Goal: Task Accomplishment & Management: Complete application form

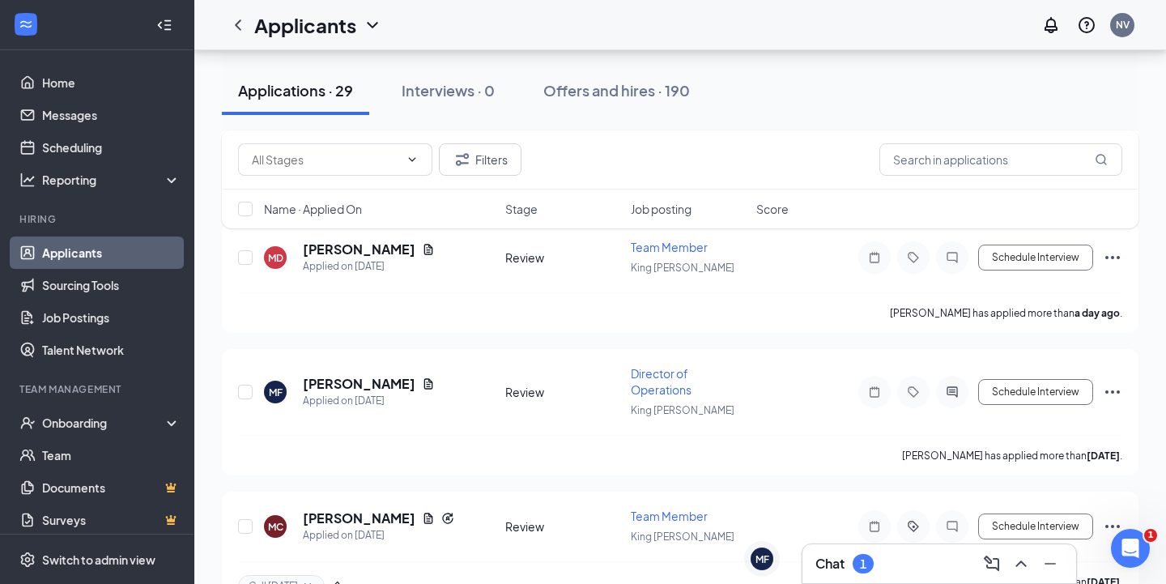
click at [864, 557] on div "1" at bounding box center [863, 564] width 6 height 14
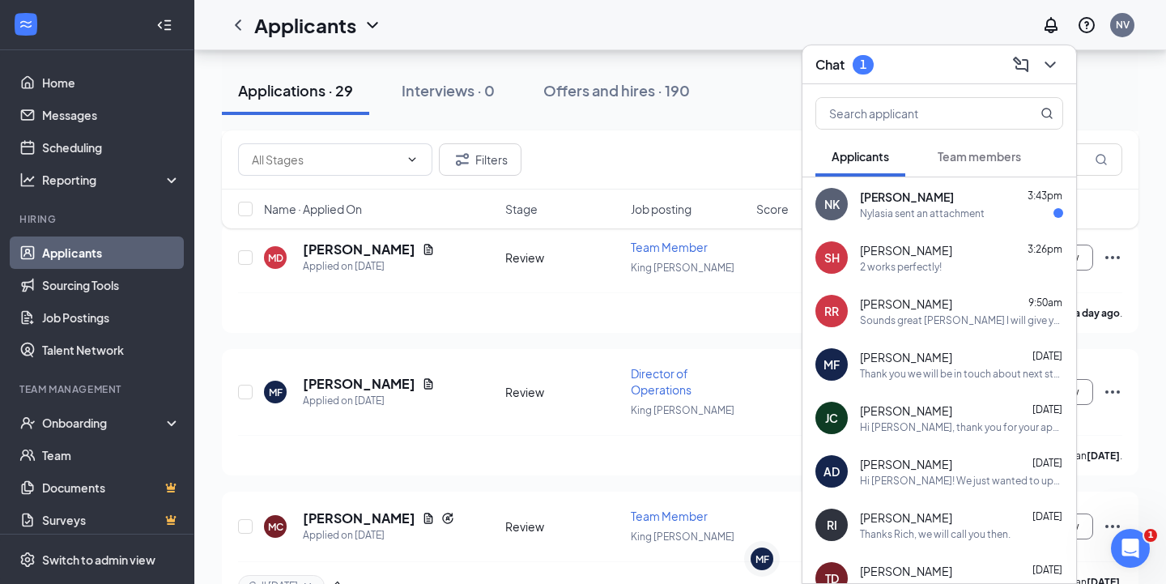
click at [919, 211] on div "Nylasia sent an attachment" at bounding box center [922, 213] width 125 height 14
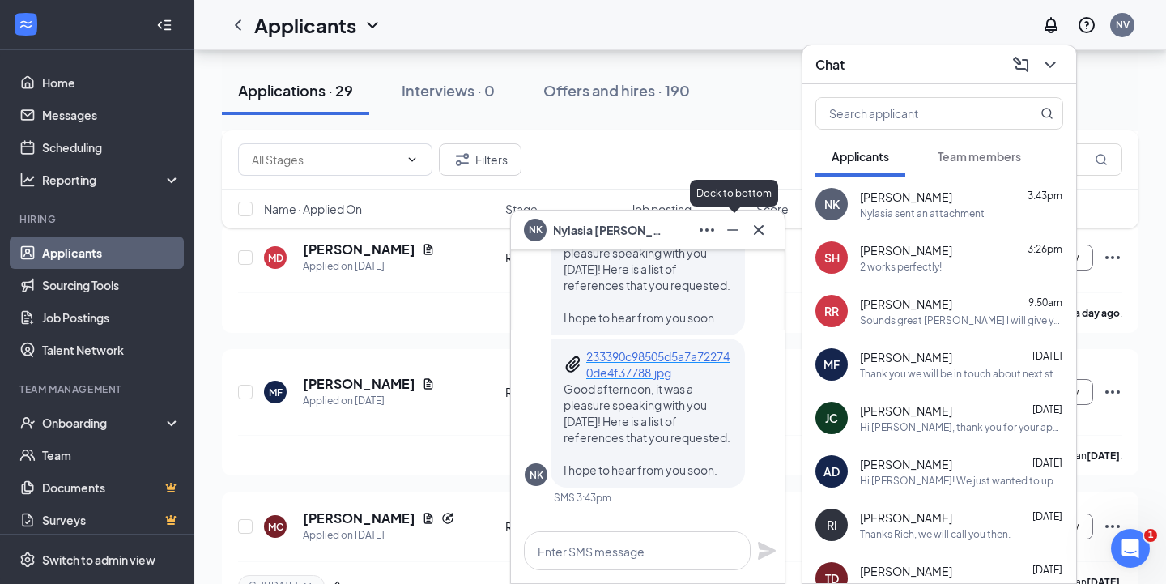
click at [737, 239] on icon "Minimize" at bounding box center [732, 229] width 19 height 19
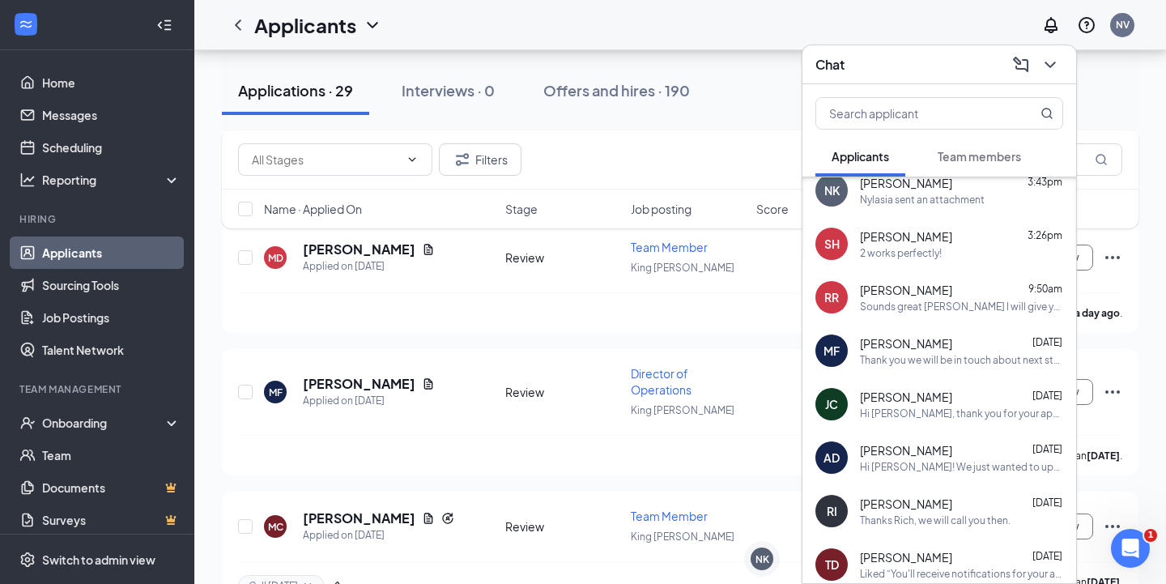
scroll to position [72, 0]
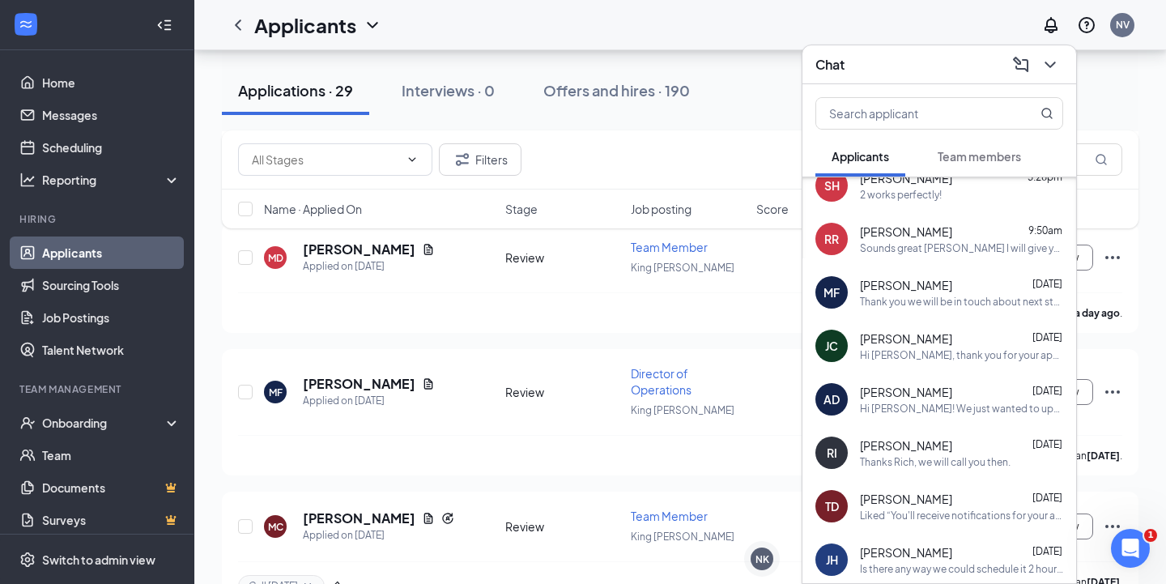
click at [953, 287] on div "[PERSON_NAME] [DATE]" at bounding box center [961, 285] width 203 height 16
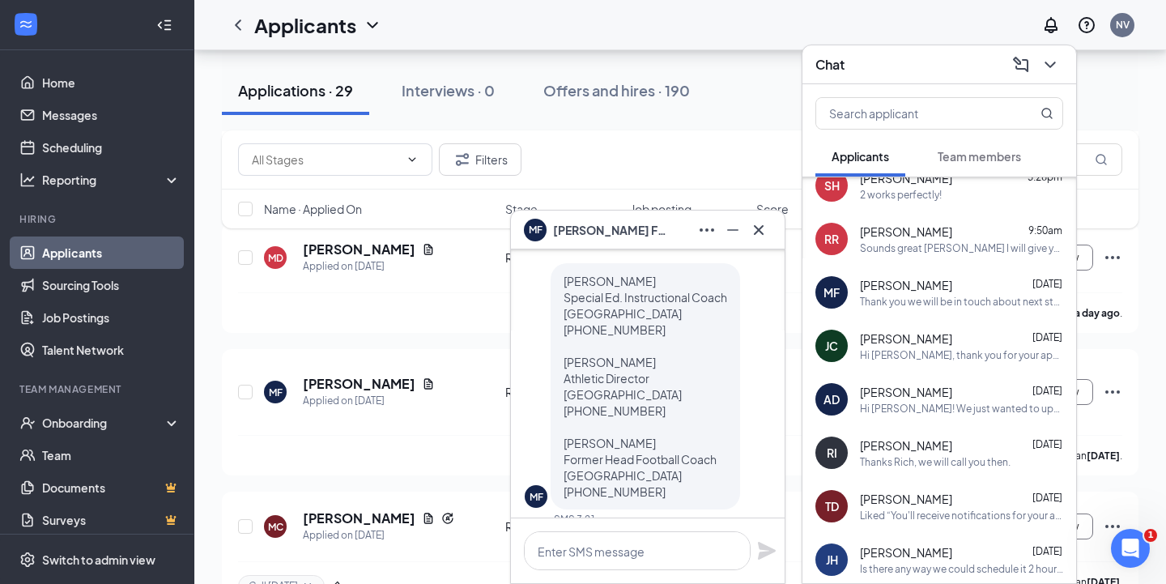
scroll to position [-101, 0]
click at [726, 229] on icon "Minimize" at bounding box center [732, 229] width 19 height 19
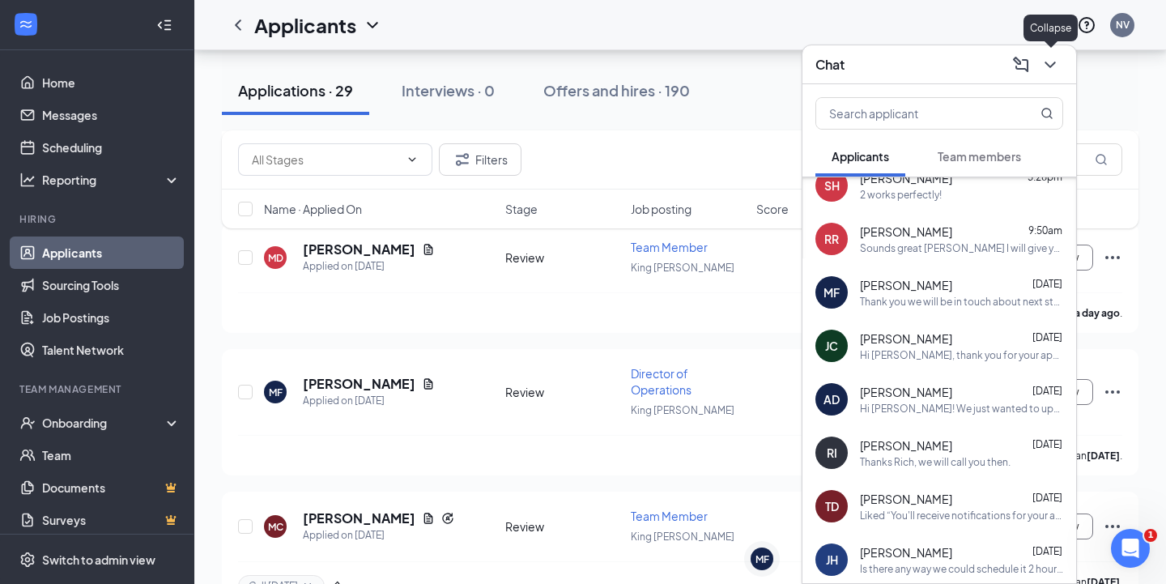
click at [1056, 71] on icon "ChevronDown" at bounding box center [1050, 64] width 19 height 19
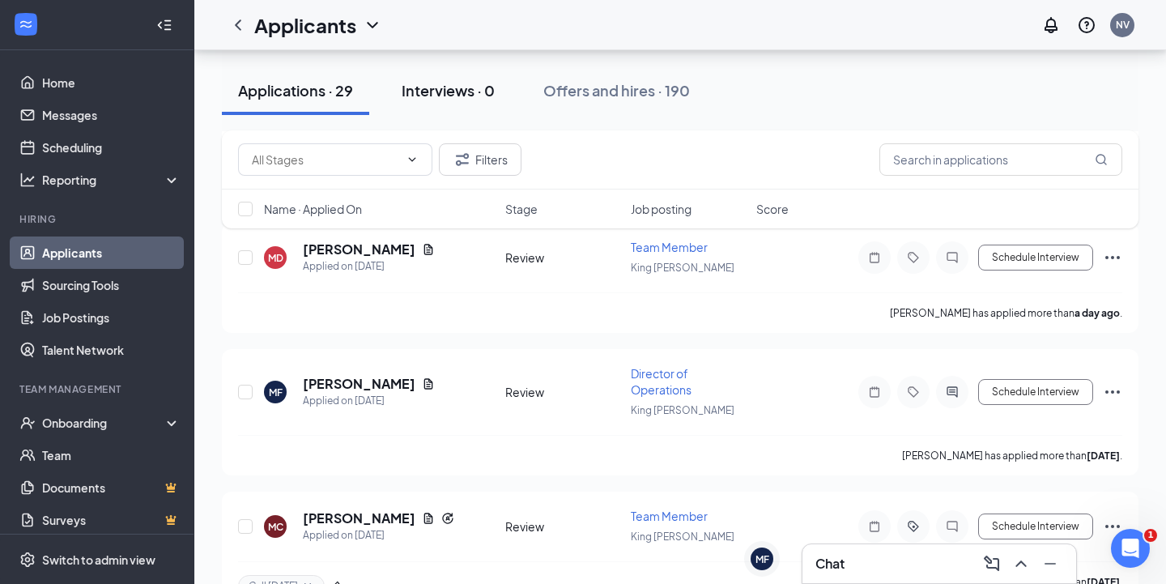
click at [445, 87] on div "Interviews · 0" at bounding box center [448, 90] width 93 height 20
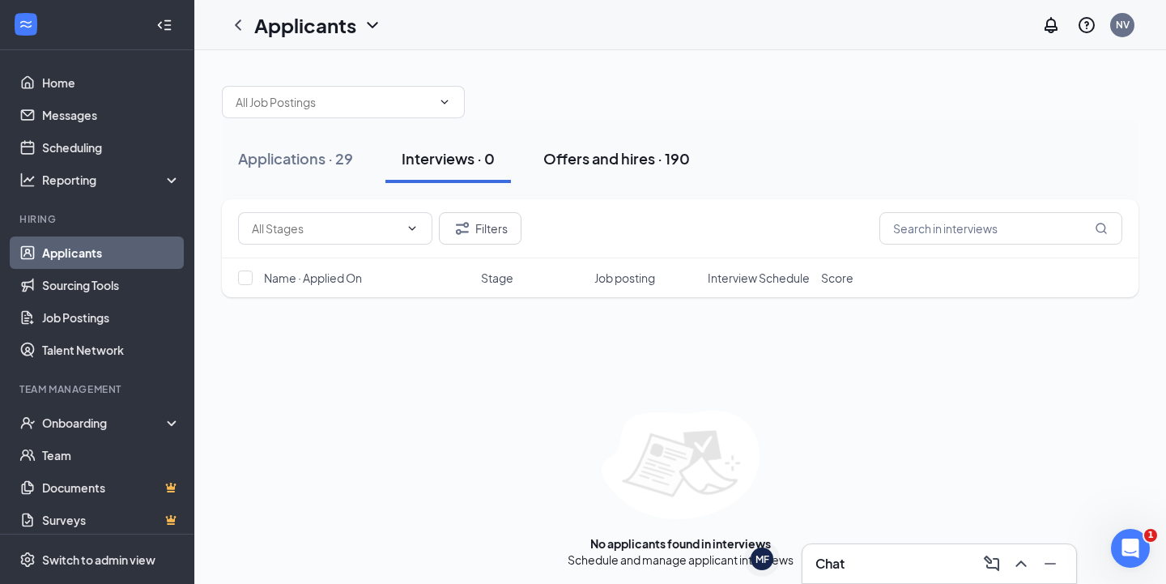
click at [590, 174] on button "Offers and hires · 190" at bounding box center [616, 158] width 179 height 49
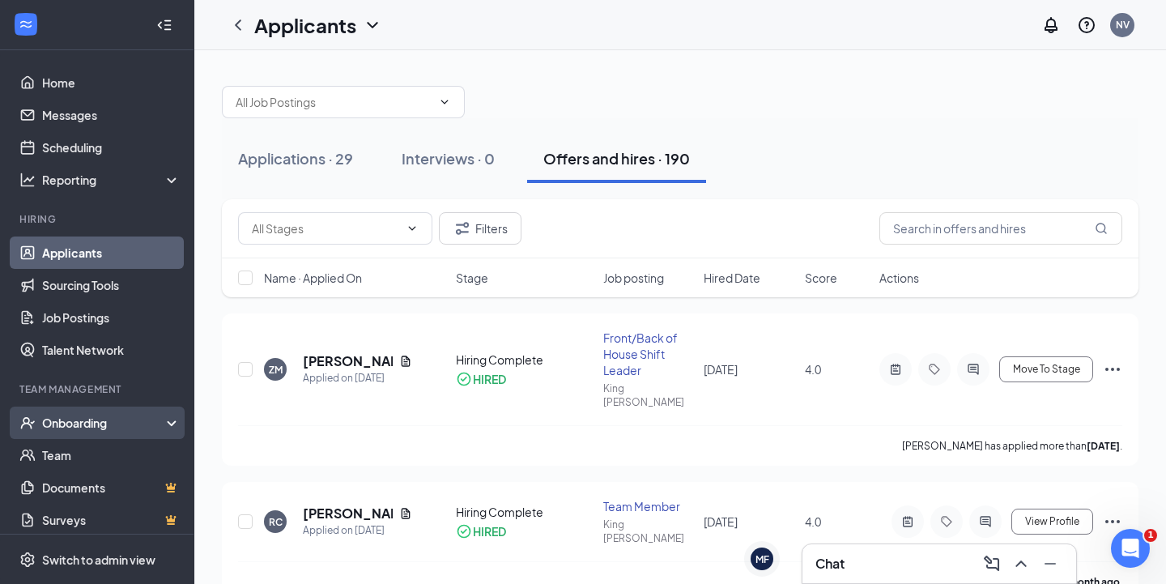
click at [87, 427] on div "Onboarding" at bounding box center [104, 423] width 125 height 16
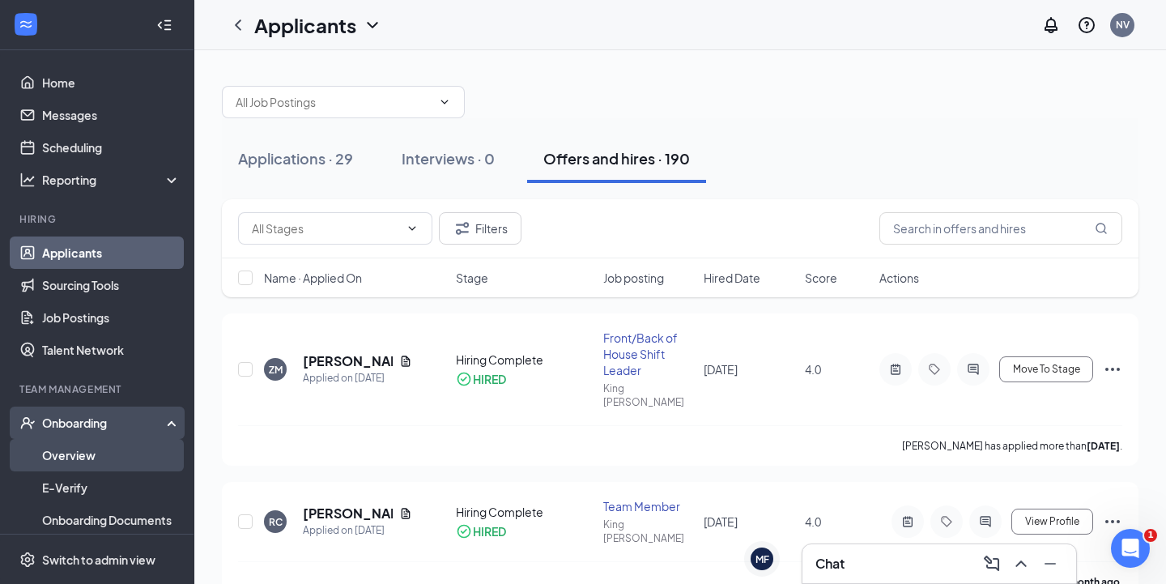
click at [85, 452] on link "Overview" at bounding box center [111, 455] width 138 height 32
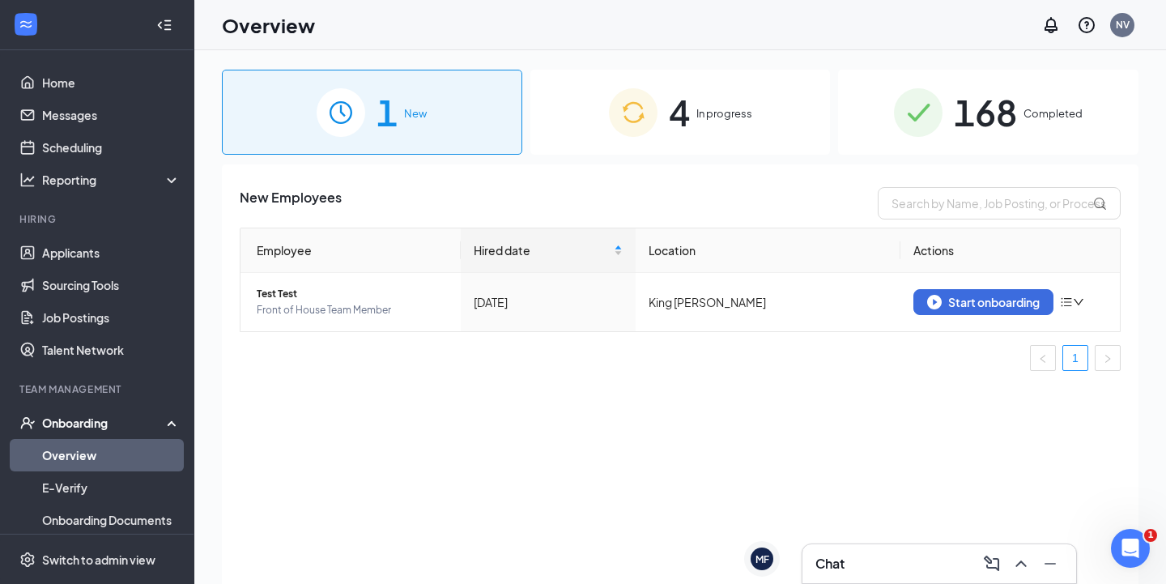
click at [672, 136] on span "4" at bounding box center [679, 112] width 21 height 56
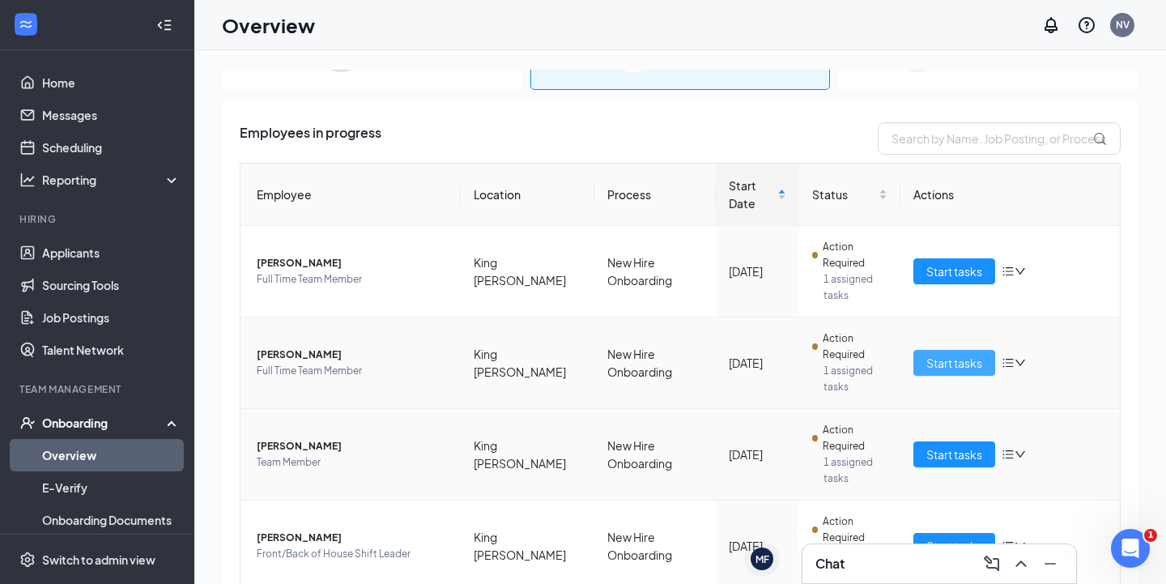
scroll to position [64, 0]
click at [968, 355] on span "Start tasks" at bounding box center [954, 364] width 56 height 18
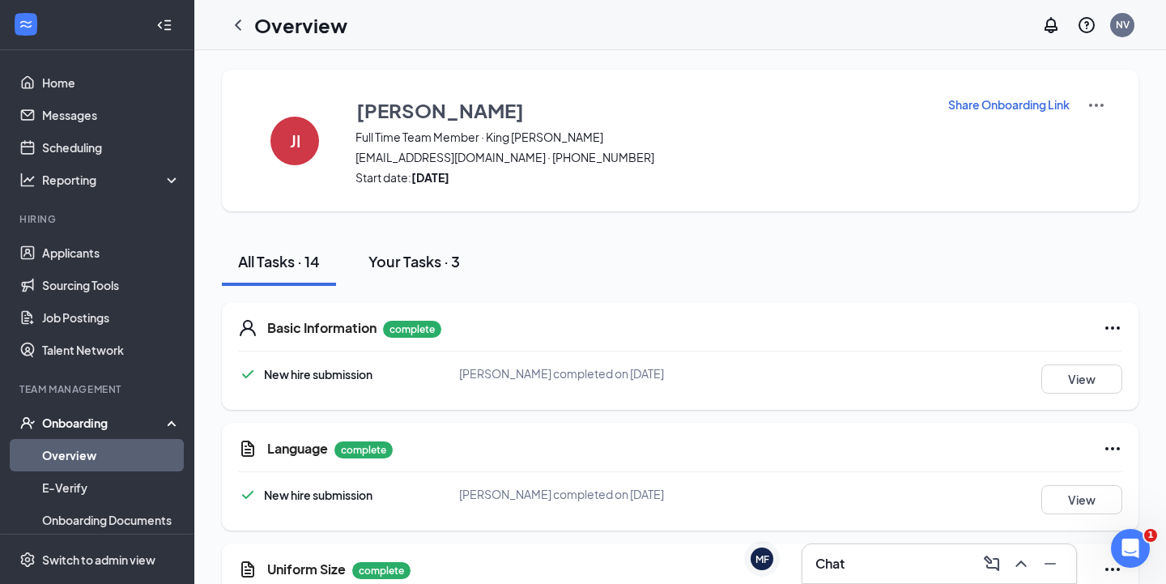
click at [423, 270] on div "Your Tasks · 3" at bounding box center [414, 261] width 92 height 20
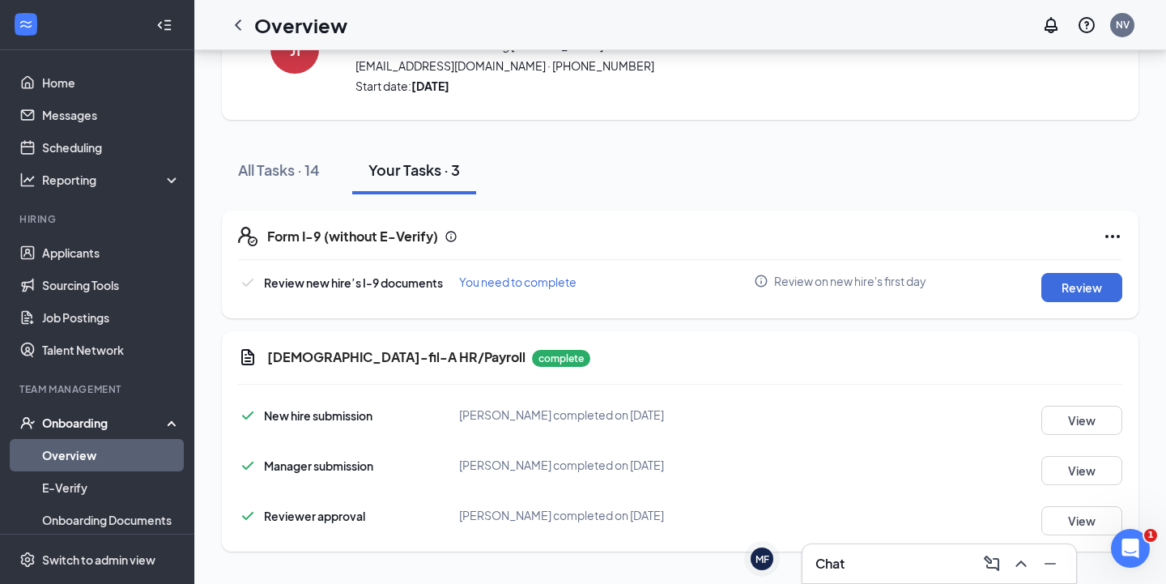
scroll to position [88, 0]
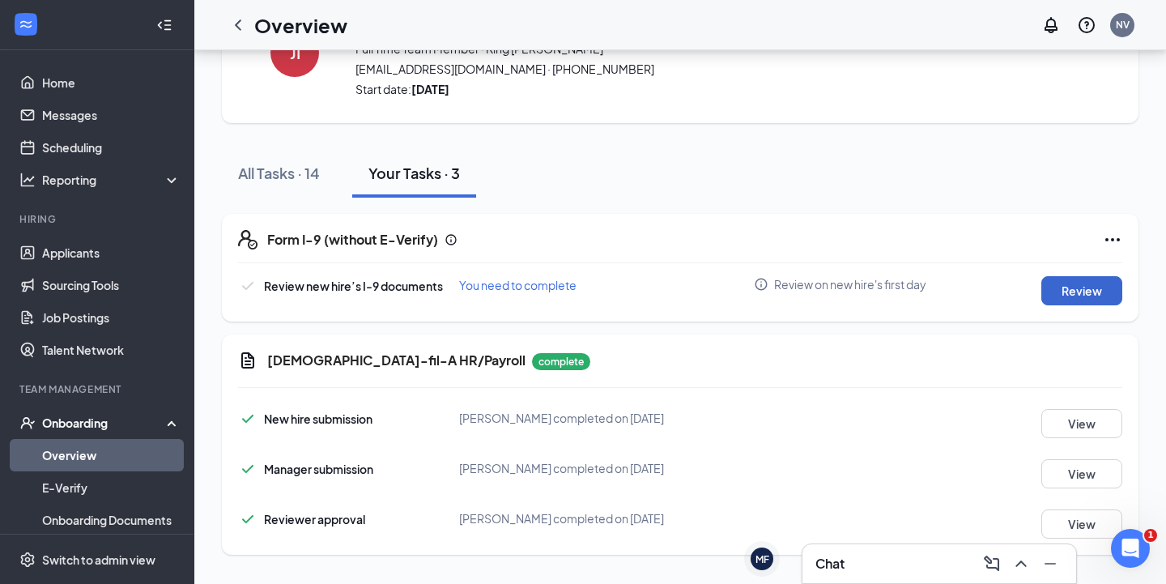
click at [1082, 288] on button "Review" at bounding box center [1081, 290] width 81 height 29
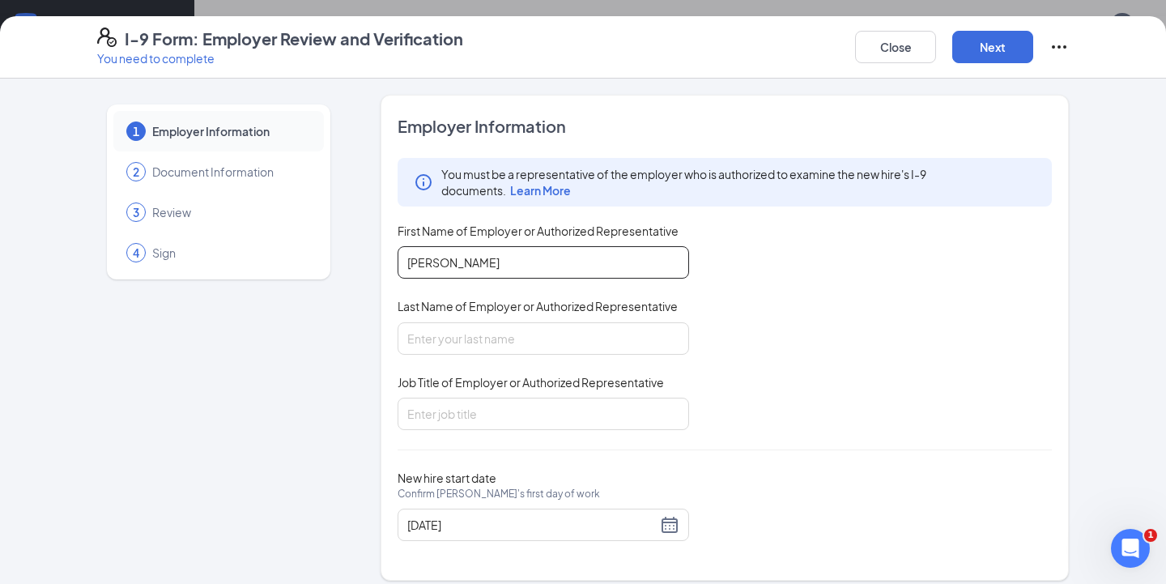
type input "[PERSON_NAME]"
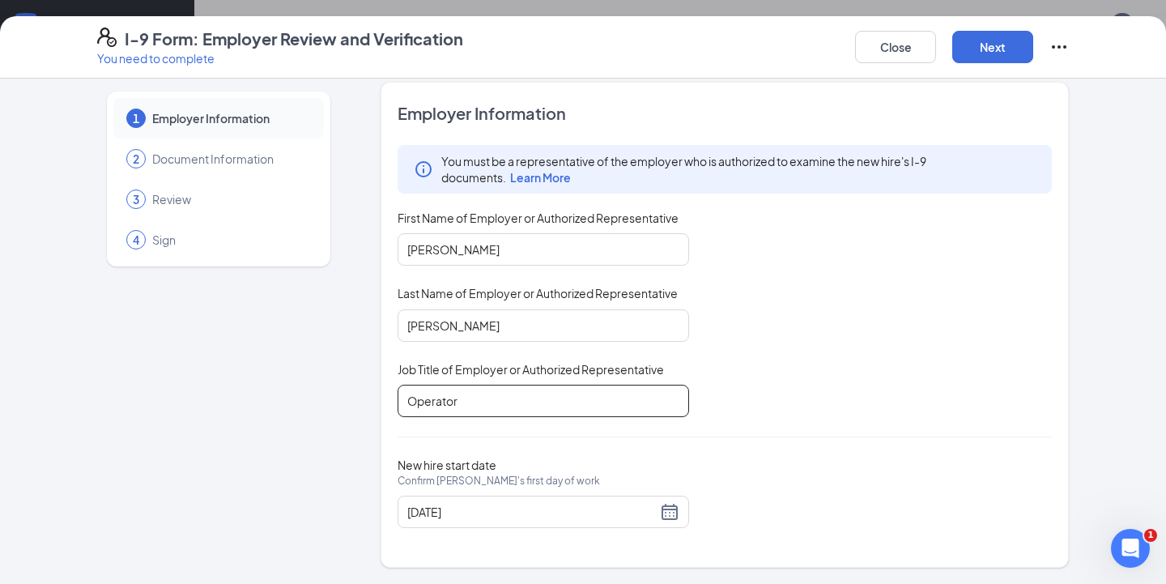
scroll to position [12, 0]
type input "Operator"
click at [998, 45] on button "Next" at bounding box center [992, 47] width 81 height 32
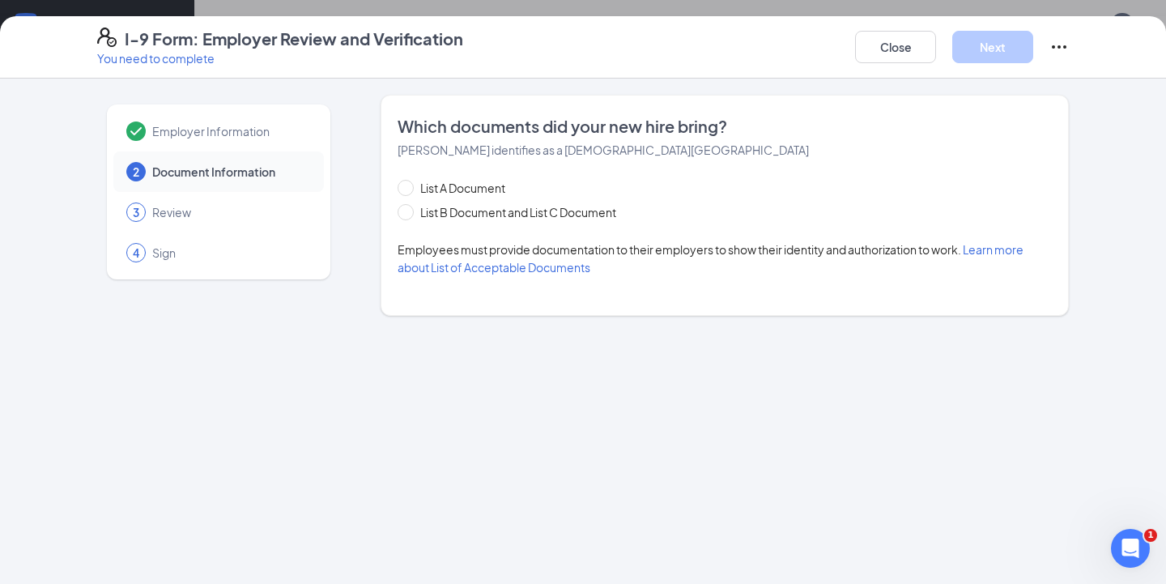
scroll to position [0, 0]
click at [405, 220] on div "List A Document List B Document and List C Document Employees must provide docu…" at bounding box center [725, 227] width 654 height 97
click at [403, 212] on input "List B Document and List C Document" at bounding box center [403, 209] width 11 height 11
radio input "true"
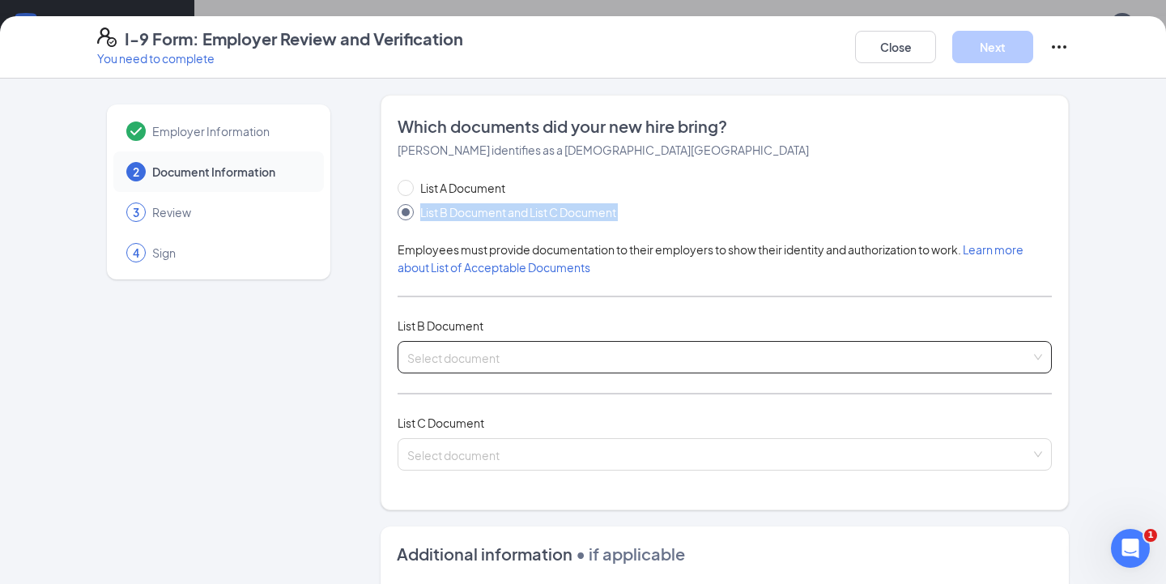
click at [479, 372] on div "Select document" at bounding box center [725, 357] width 654 height 32
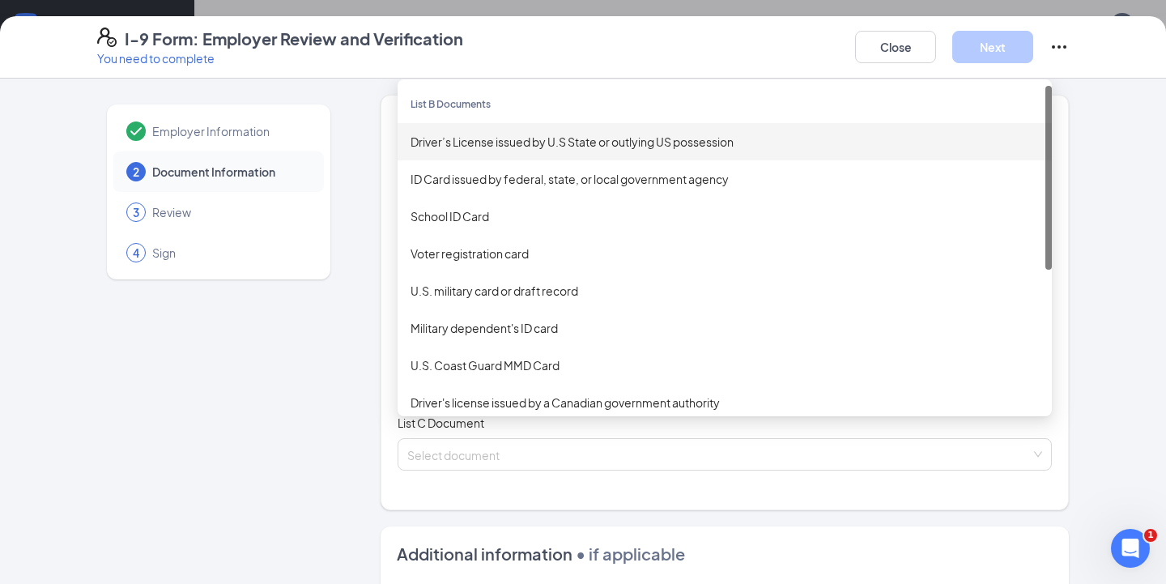
click at [492, 146] on div "Driver’s License issued by U.S State or outlying US possession" at bounding box center [725, 142] width 628 height 18
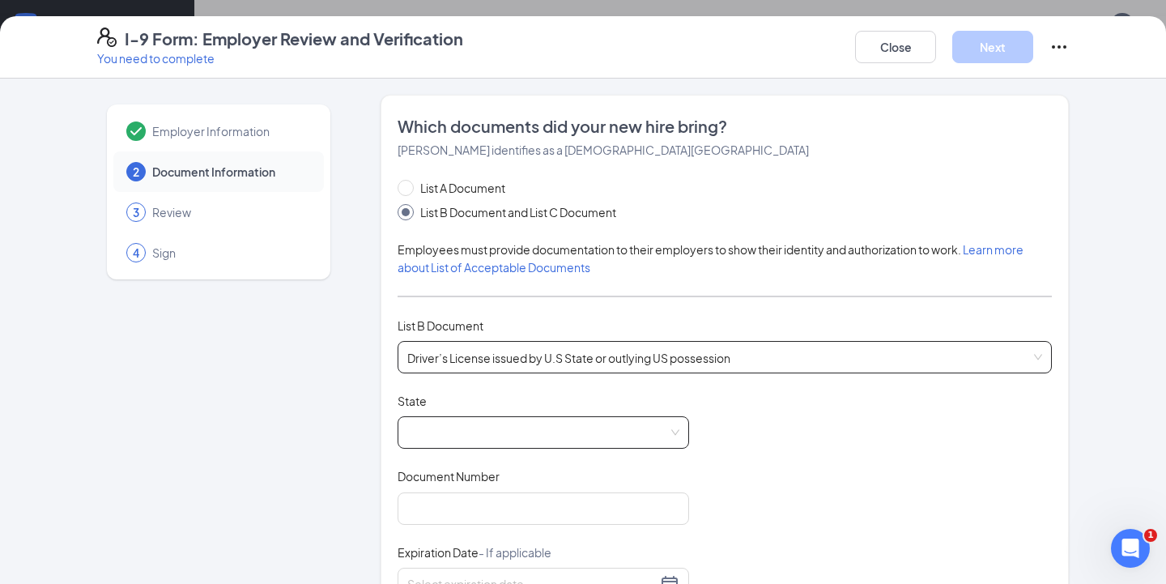
click at [494, 433] on span at bounding box center [543, 432] width 272 height 31
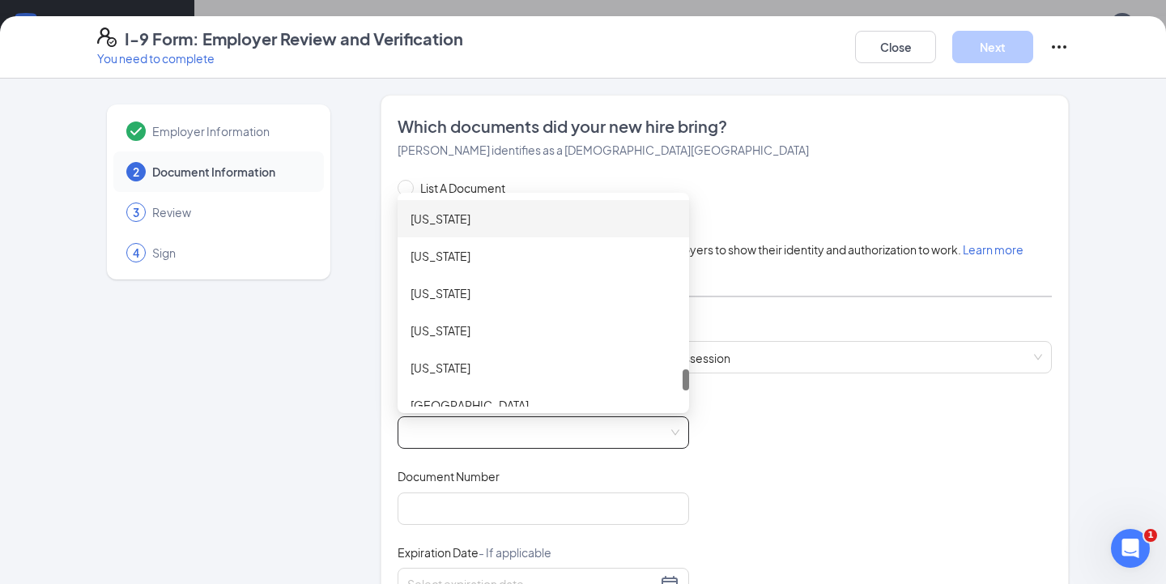
scroll to position [1722, 0]
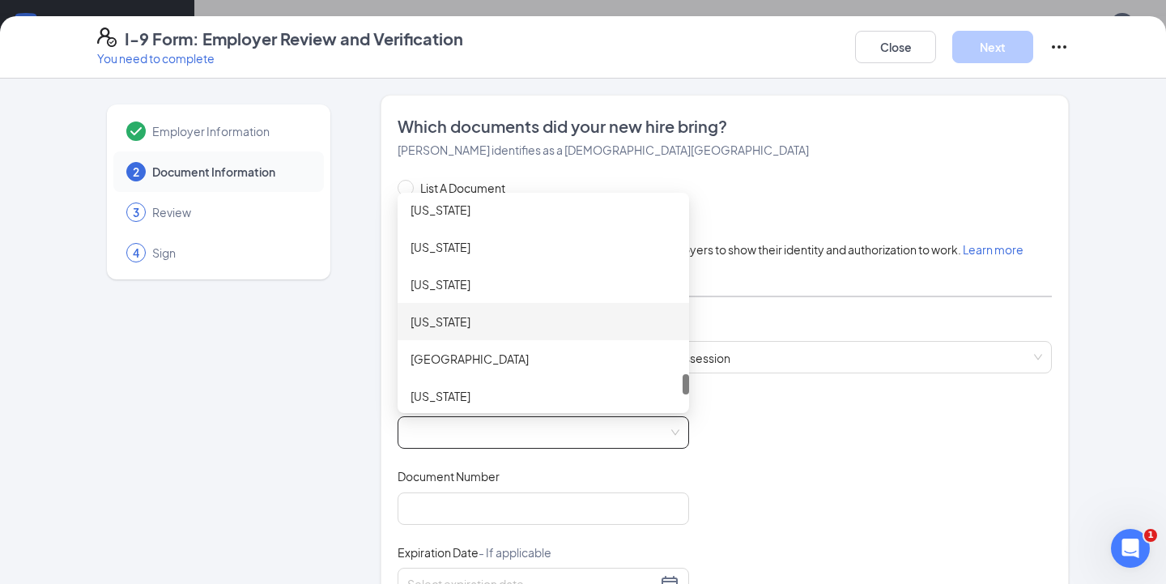
click at [449, 324] on div "[US_STATE]" at bounding box center [544, 322] width 266 height 18
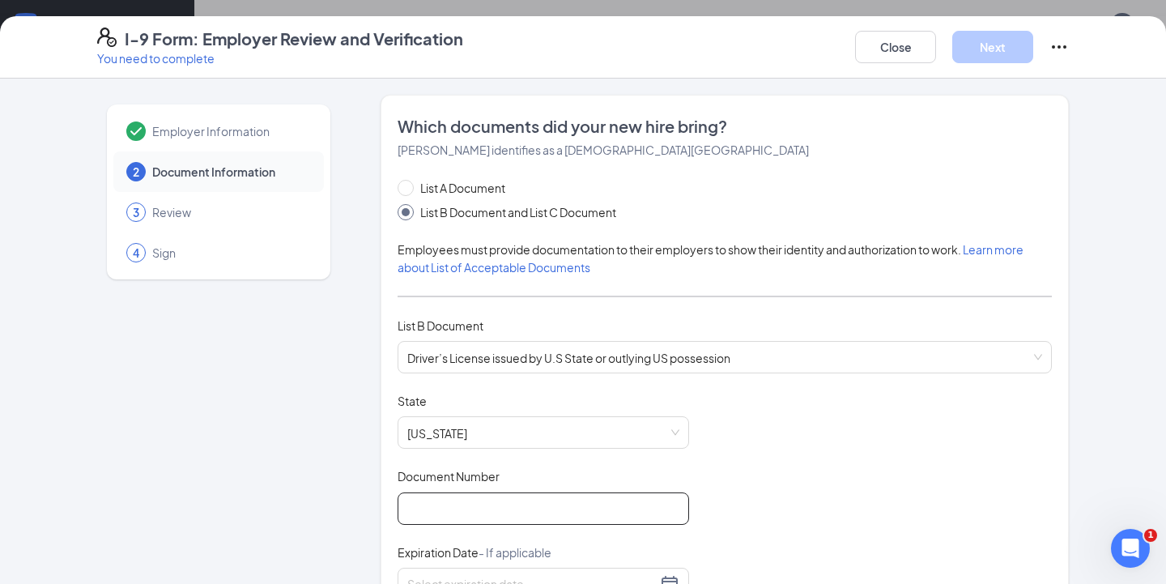
click at [479, 496] on input "Document Number" at bounding box center [544, 508] width 292 height 32
type input "T67056760"
click at [671, 571] on div at bounding box center [544, 584] width 292 height 32
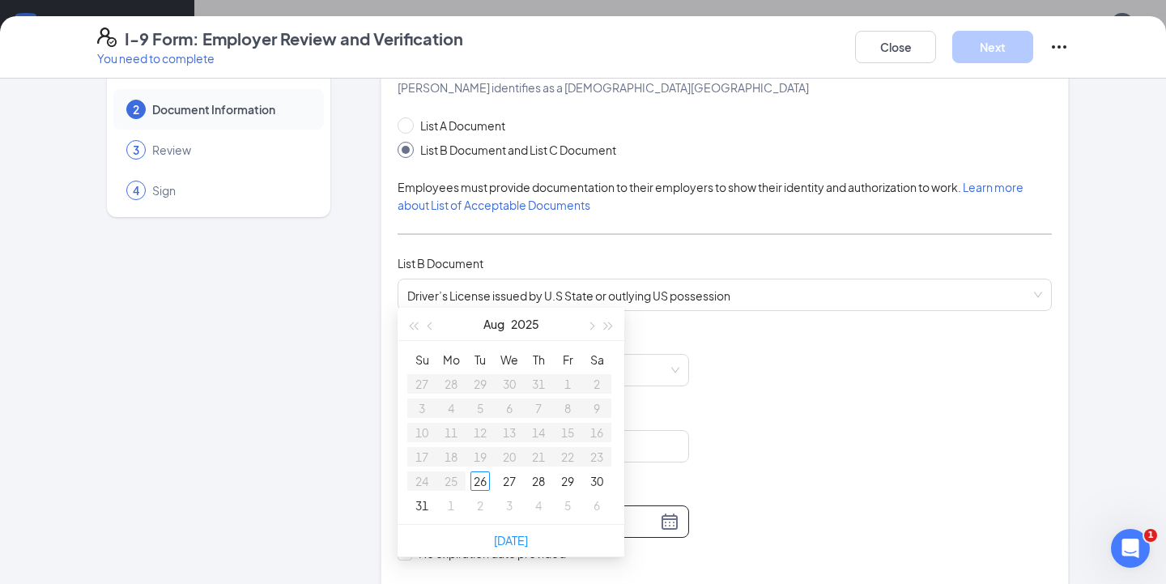
scroll to position [66, 0]
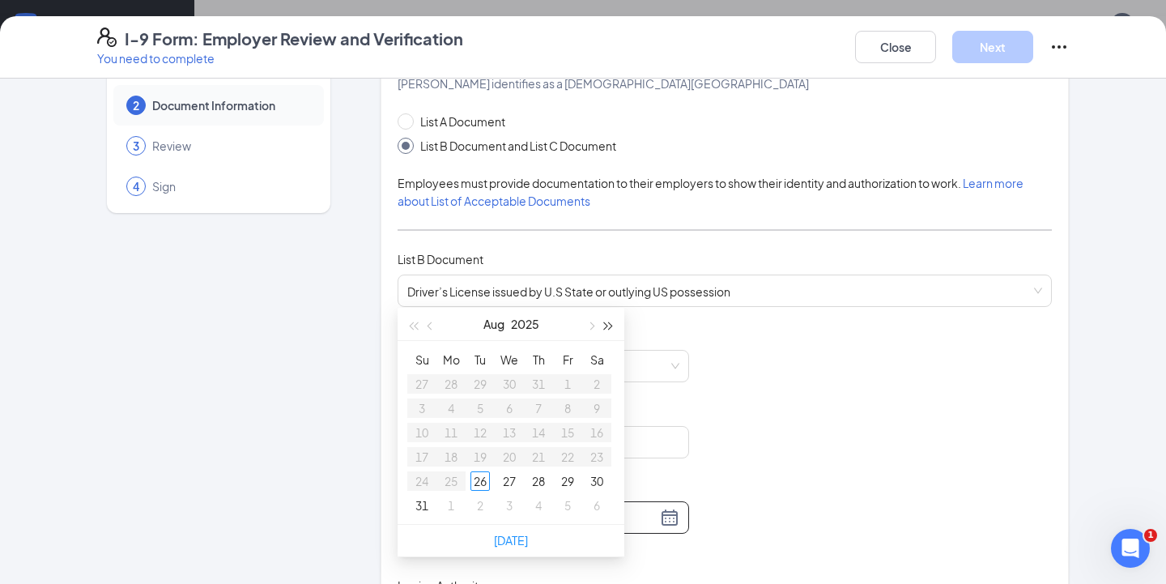
click at [606, 329] on button "button" at bounding box center [609, 324] width 18 height 32
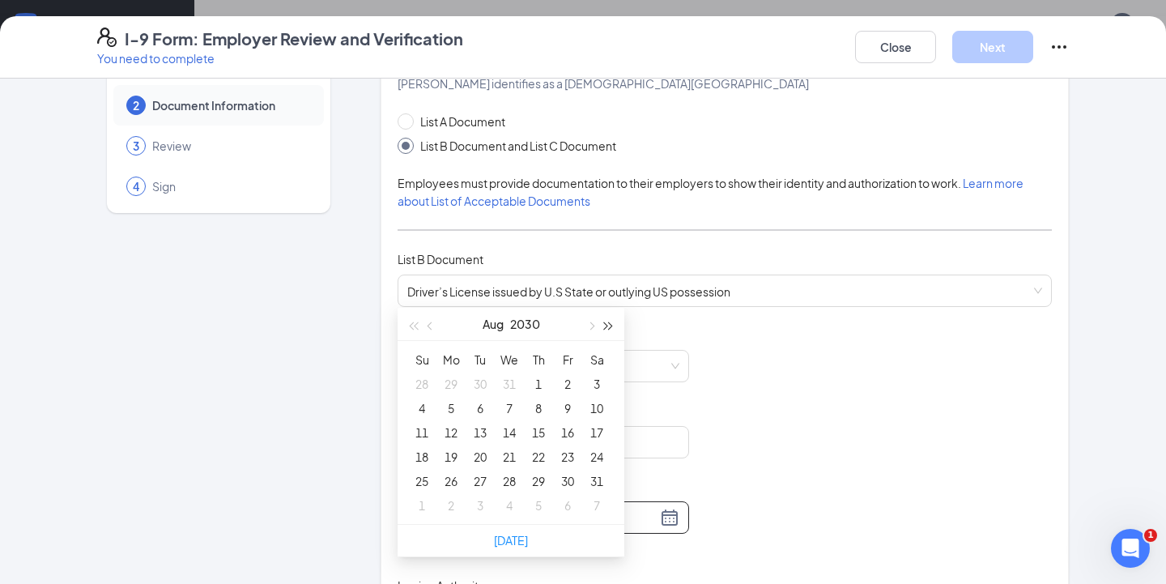
click at [606, 329] on button "button" at bounding box center [609, 324] width 18 height 32
click at [415, 323] on button "button" at bounding box center [413, 324] width 18 height 32
click at [432, 324] on span "button" at bounding box center [432, 326] width 8 height 8
type input "[DATE]"
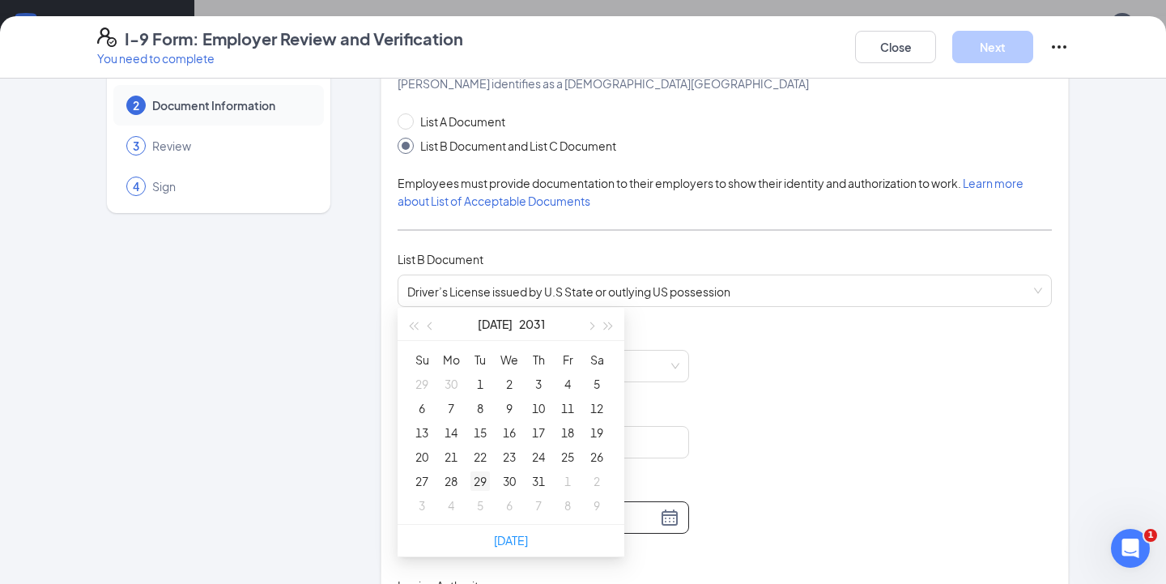
type input "[DATE]"
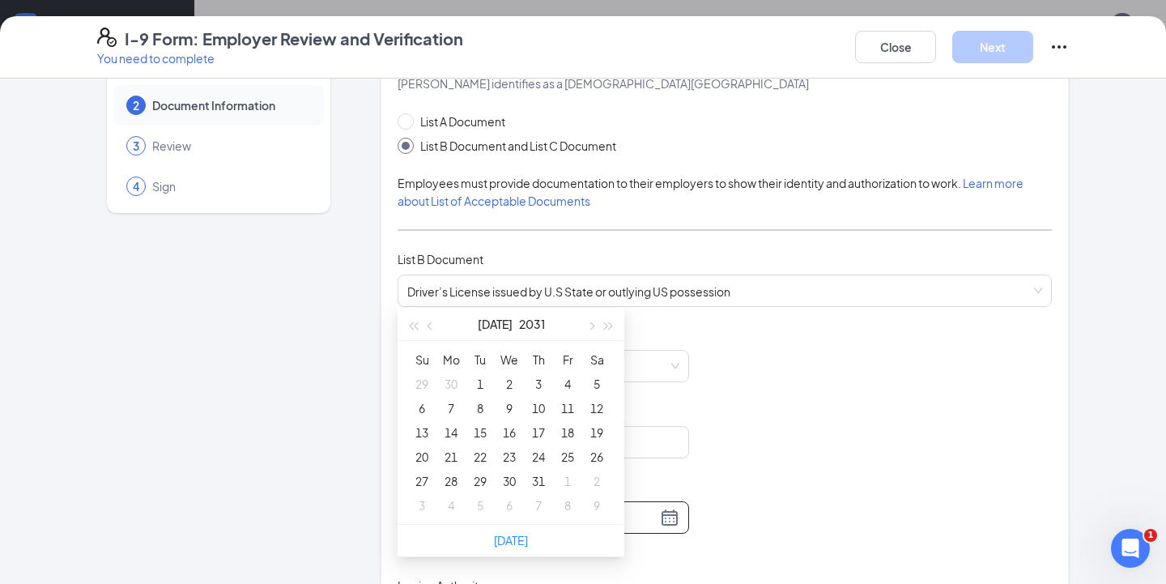
type input "[DATE]"
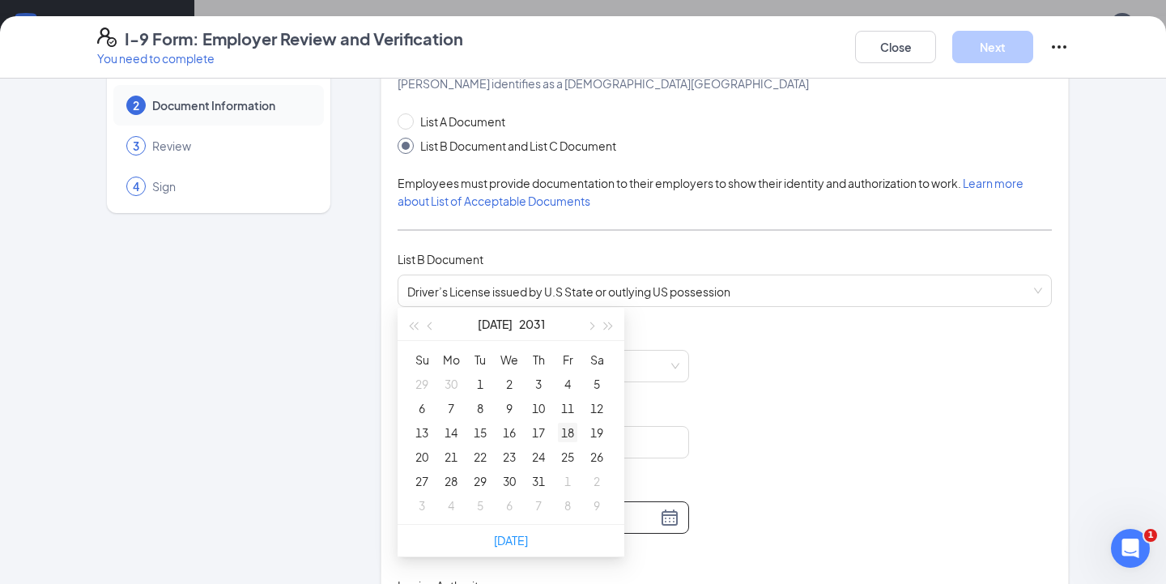
type input "[DATE]"
click at [573, 436] on div "18" at bounding box center [567, 432] width 19 height 19
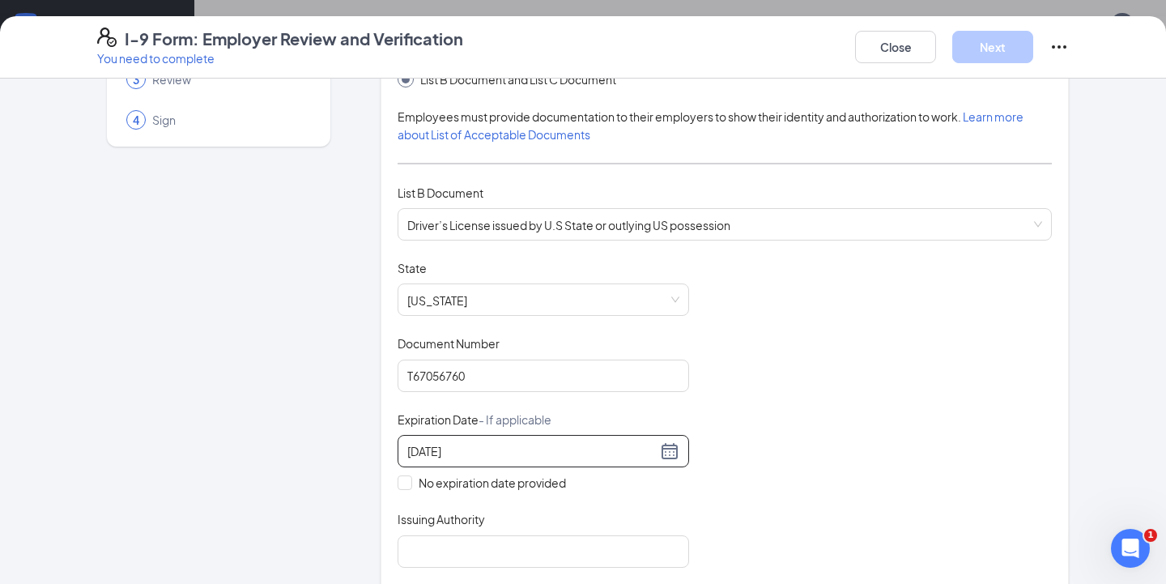
scroll to position [228, 0]
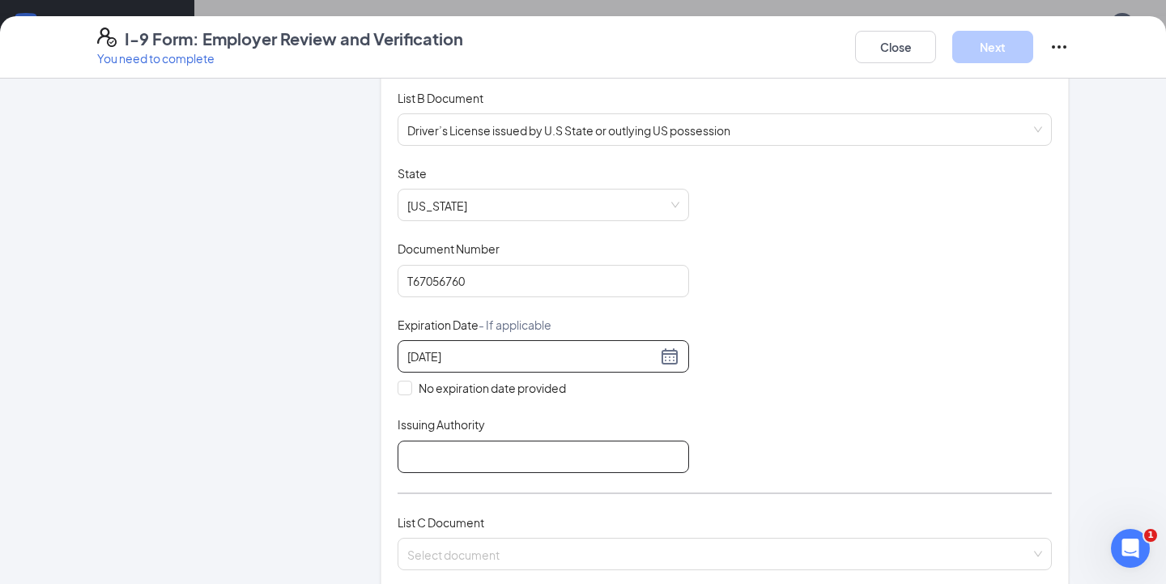
click at [462, 445] on input "Issuing Authority" at bounding box center [544, 457] width 292 height 32
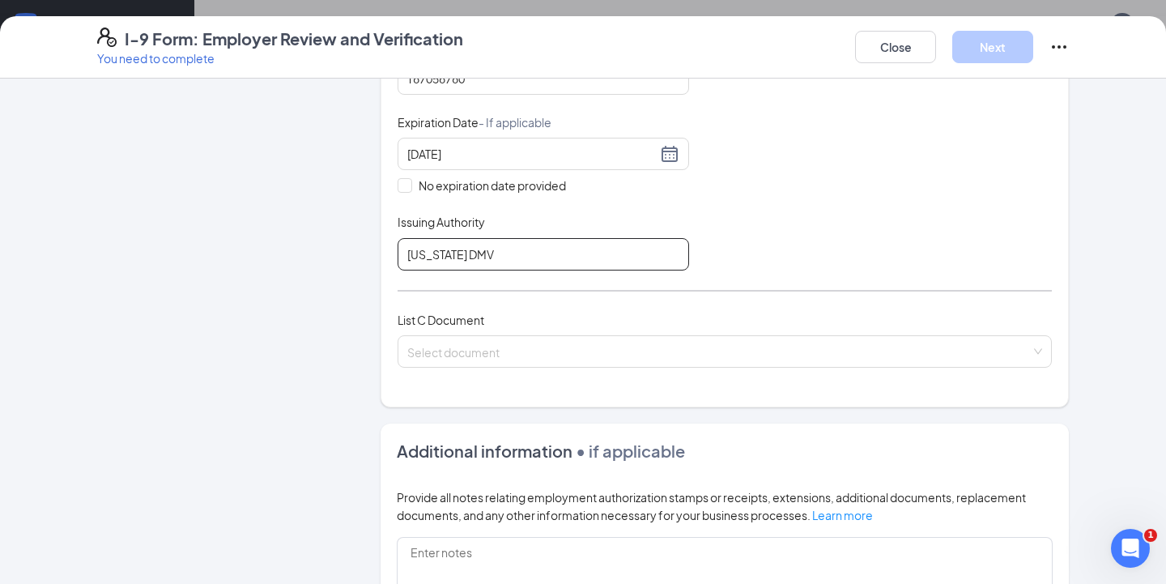
scroll to position [428, 0]
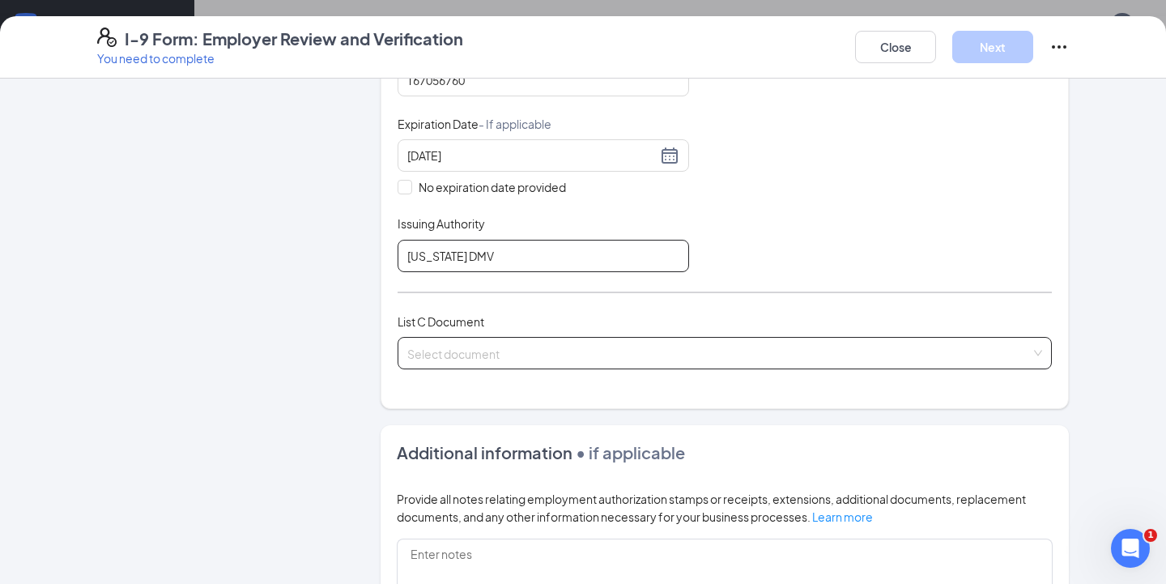
type input "[US_STATE] DMV"
click at [475, 351] on div "Select document List C Documents Unrestricted Social Security Card Certificatio…" at bounding box center [725, 353] width 654 height 32
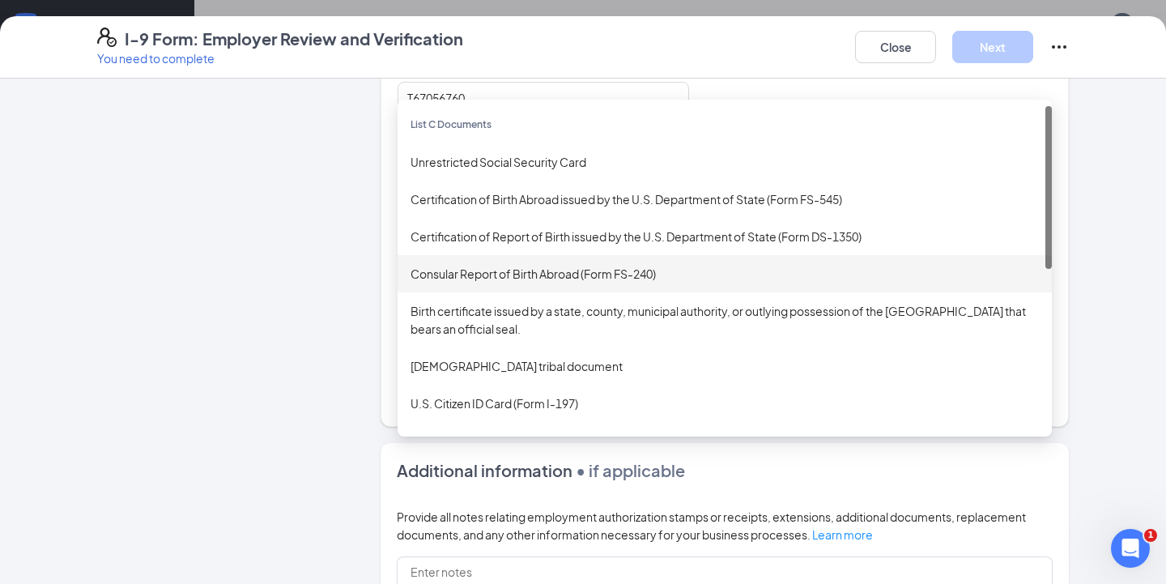
scroll to position [409, 0]
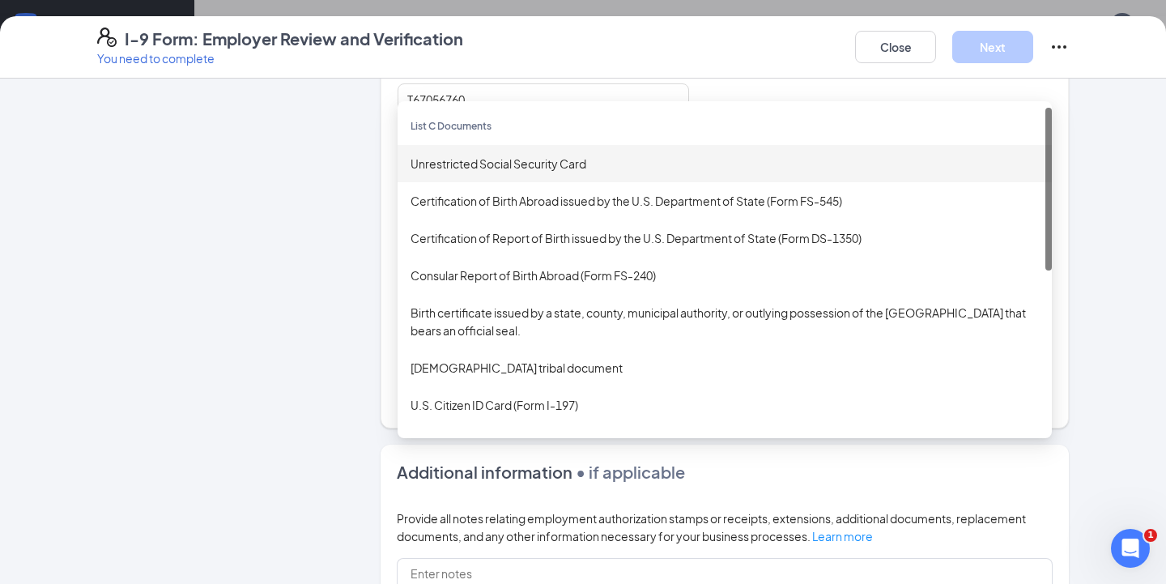
click at [504, 168] on div "Unrestricted Social Security Card" at bounding box center [725, 164] width 628 height 18
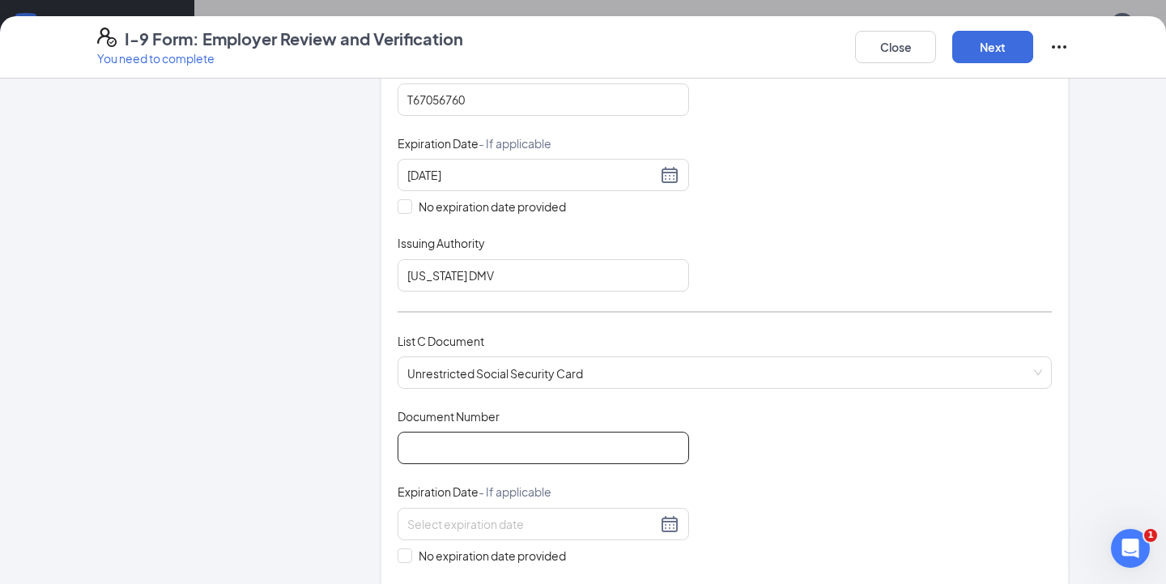
click at [471, 444] on input "Document Number" at bounding box center [544, 448] width 292 height 32
type input "212650507"
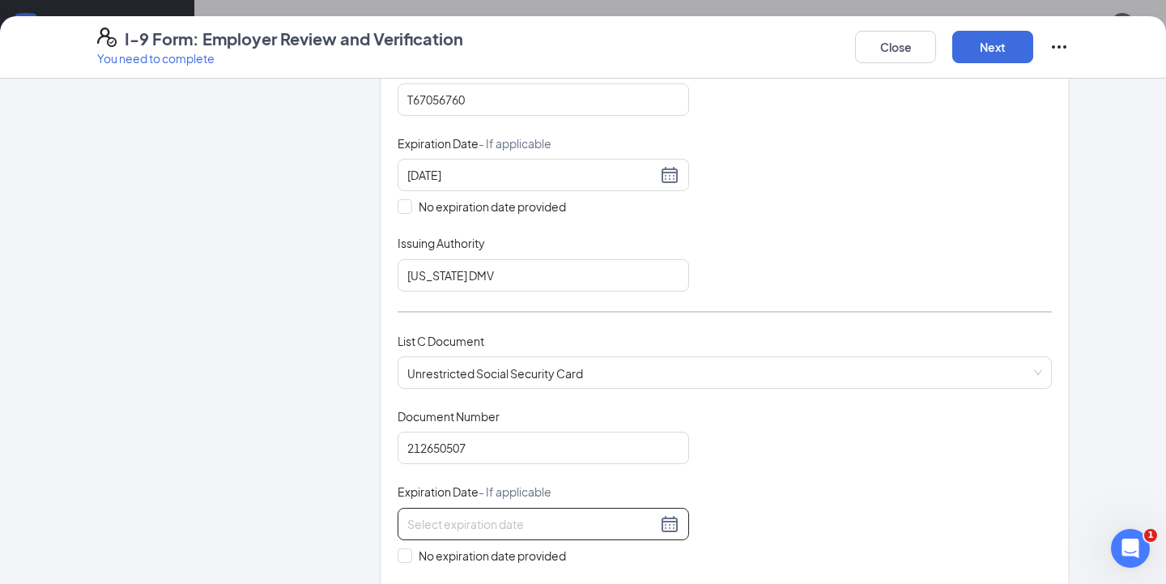
click at [521, 521] on input at bounding box center [531, 524] width 249 height 18
click at [733, 458] on div "Document Title Unrestricted Social Security Card Document Number 212650507 Expi…" at bounding box center [725, 524] width 654 height 232
click at [402, 554] on input "No expiration date provided" at bounding box center [403, 553] width 11 height 11
checkbox input "true"
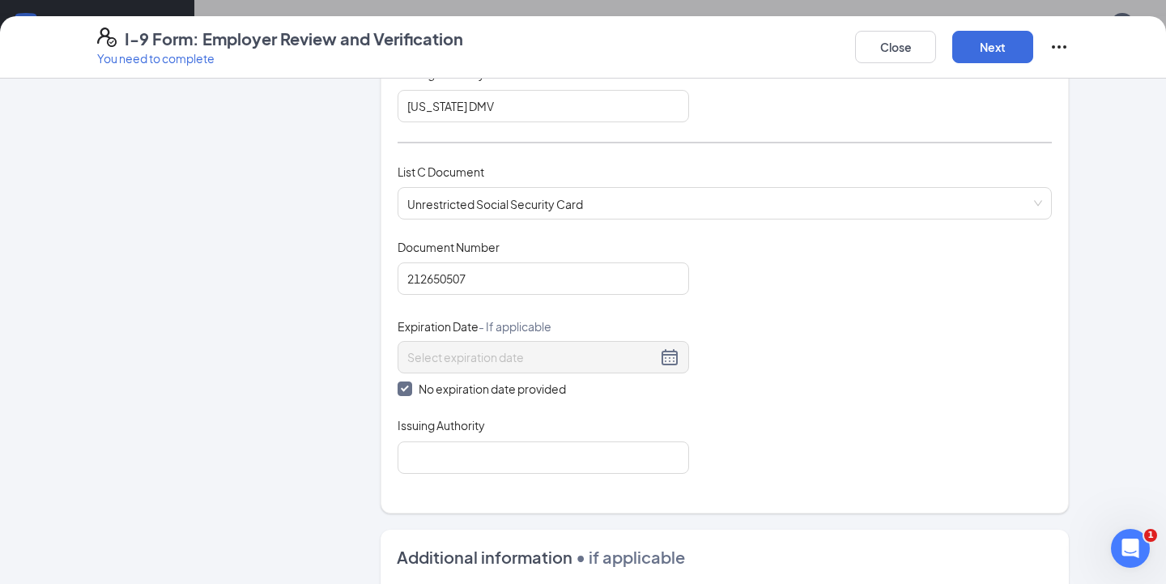
scroll to position [579, 0]
click at [484, 468] on input "Issuing Authority" at bounding box center [544, 457] width 292 height 32
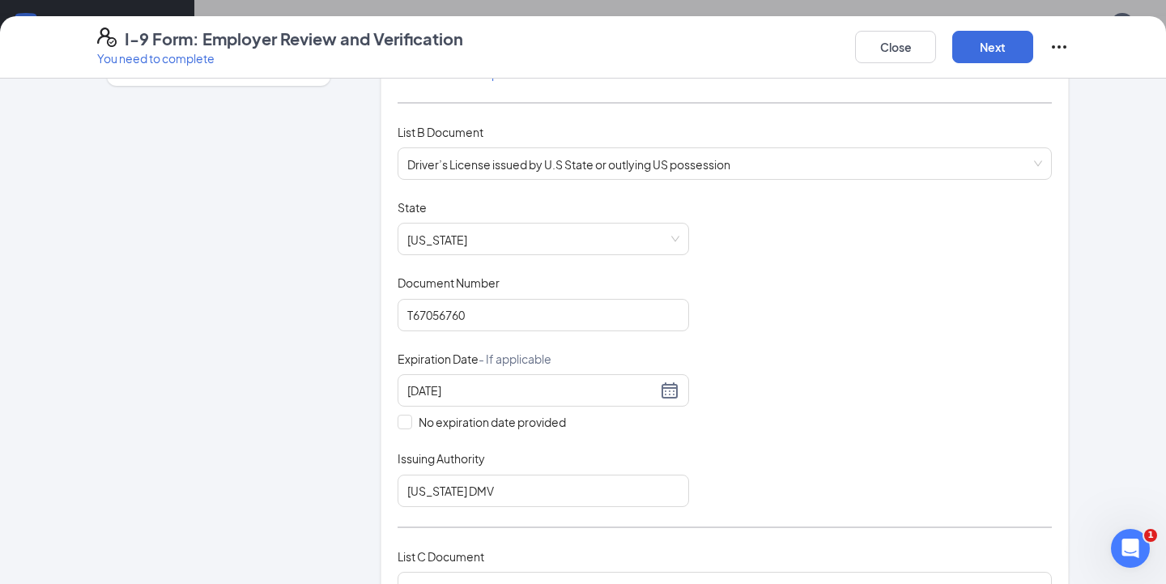
scroll to position [70, 0]
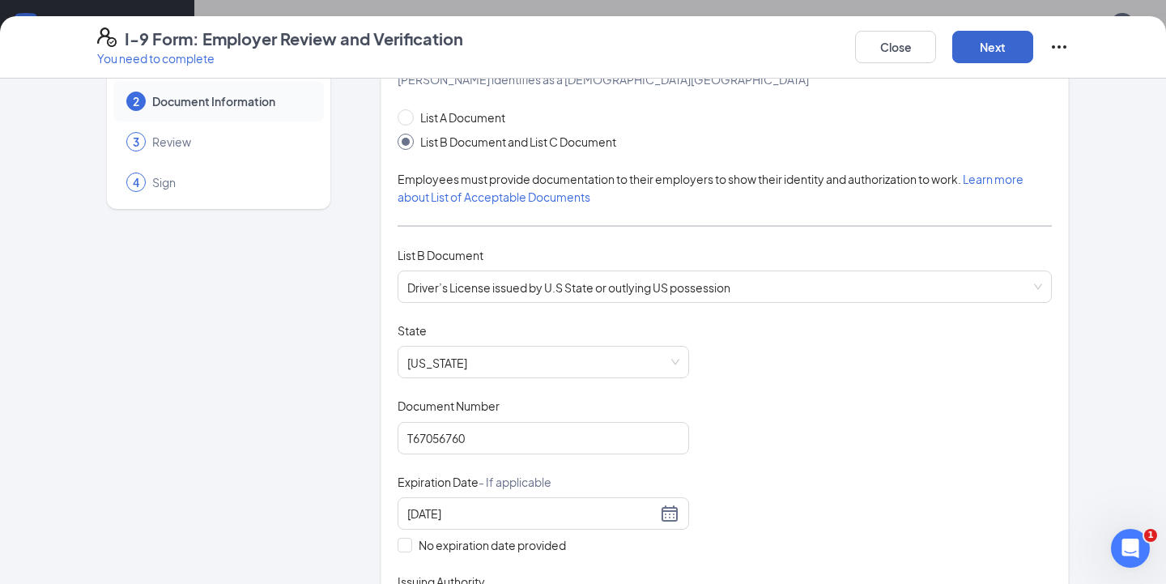
type input "Social Security Administration"
click at [985, 49] on button "Next" at bounding box center [992, 47] width 81 height 32
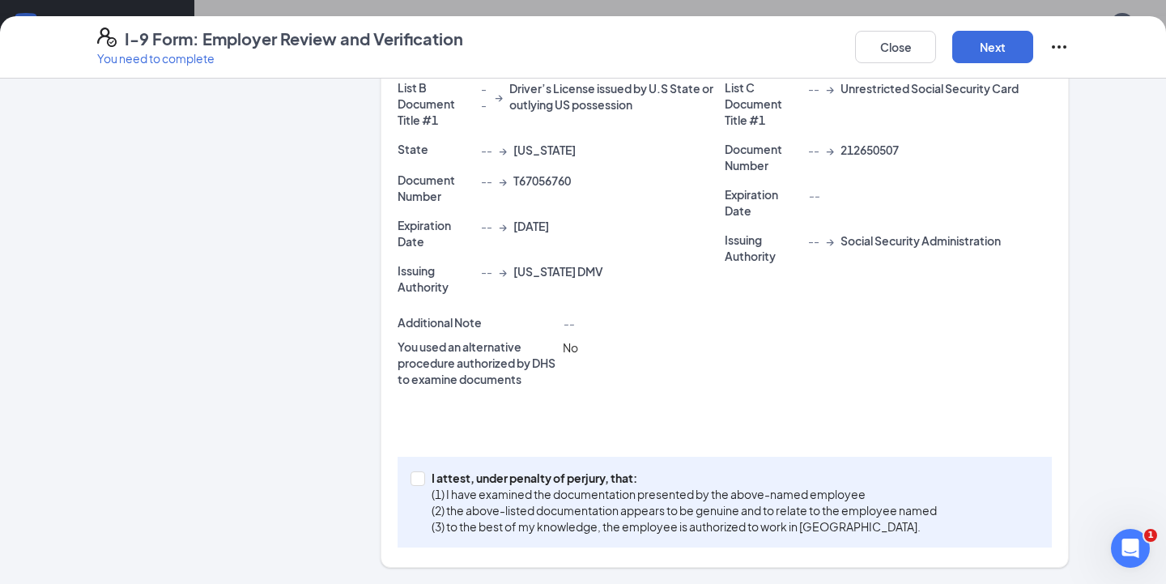
scroll to position [363, 0]
click at [415, 477] on input "I attest, under penalty of [PERSON_NAME], that: (1) I have examined the documen…" at bounding box center [416, 477] width 11 height 11
checkbox input "true"
click at [990, 39] on button "Next" at bounding box center [992, 47] width 81 height 32
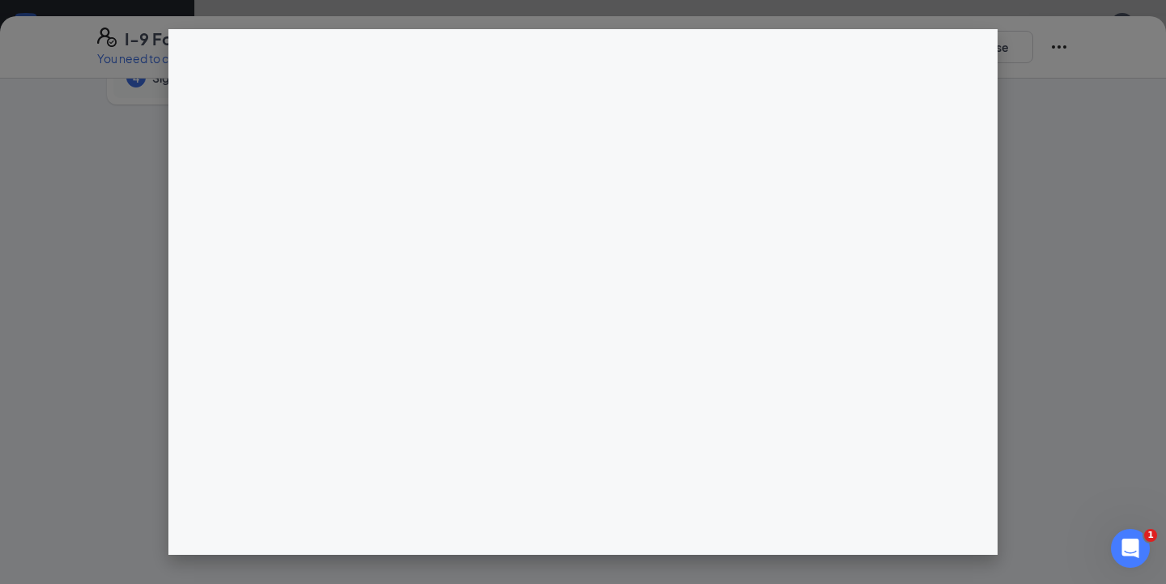
scroll to position [175, 0]
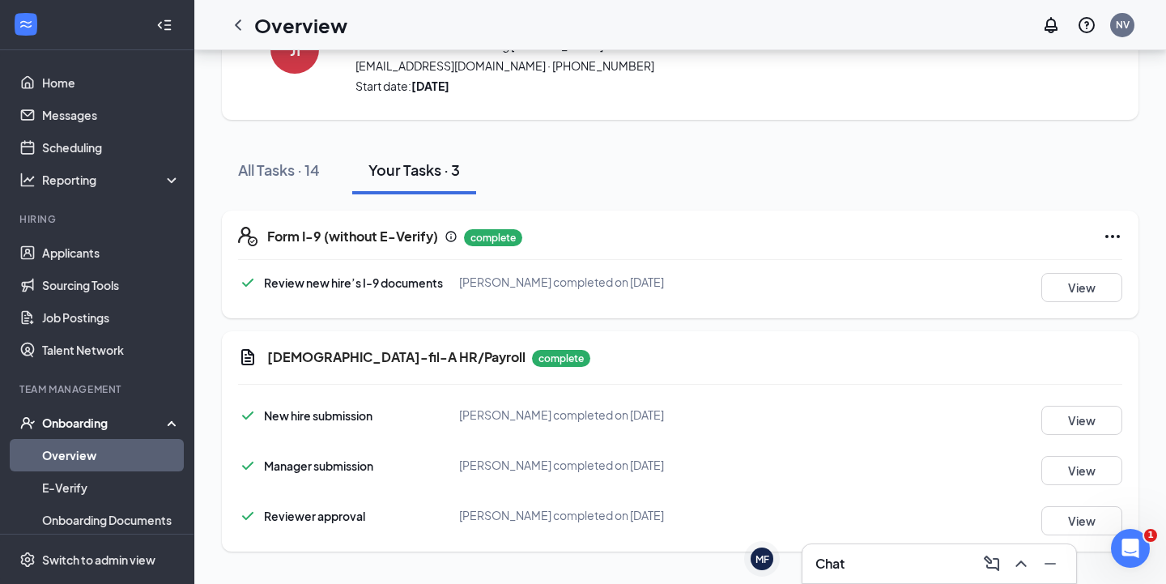
scroll to position [92, 0]
click at [88, 452] on link "Overview" at bounding box center [111, 455] width 138 height 32
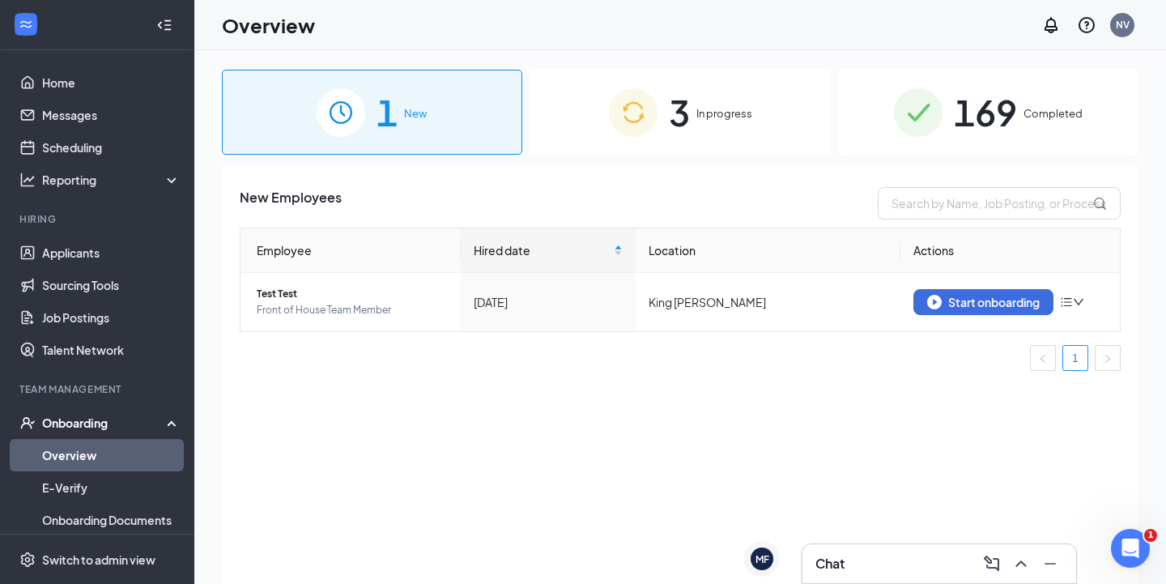
click at [644, 104] on img at bounding box center [633, 112] width 49 height 49
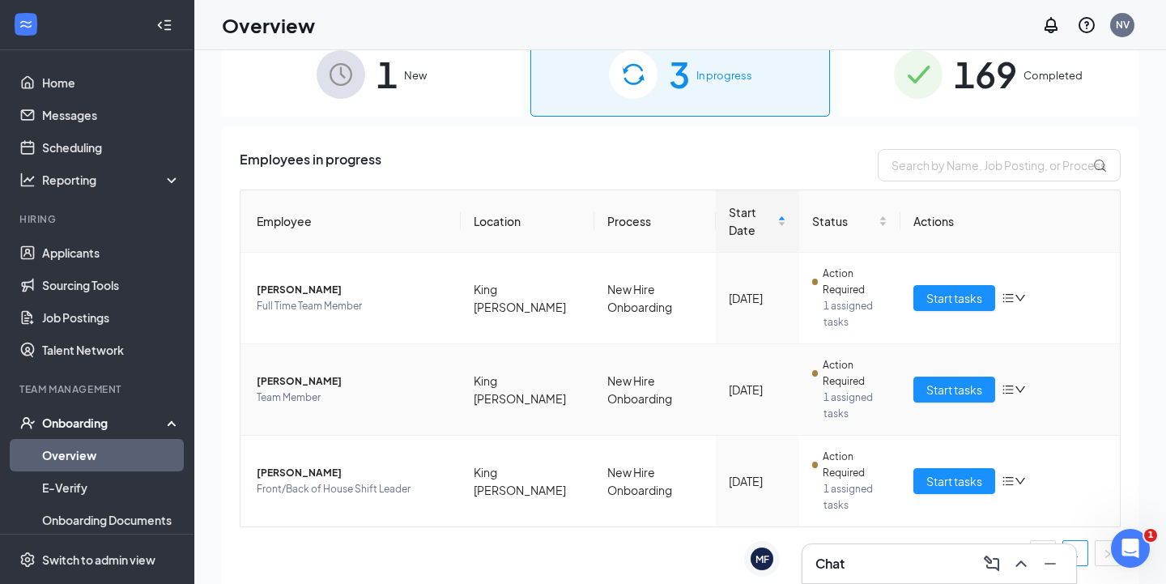
scroll to position [40, 0]
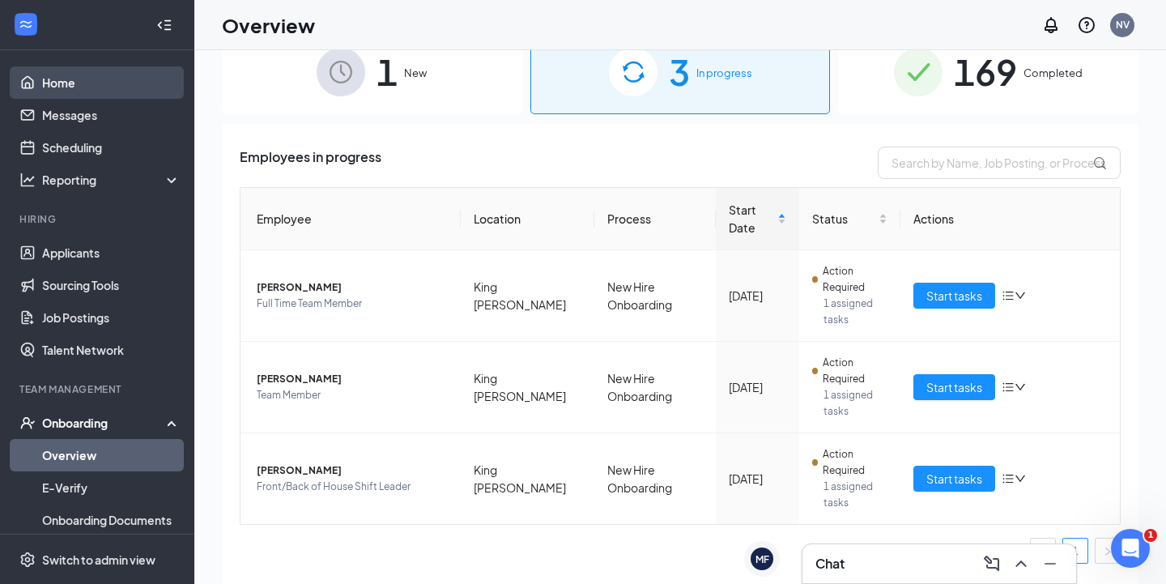
click at [58, 78] on link "Home" at bounding box center [111, 82] width 138 height 32
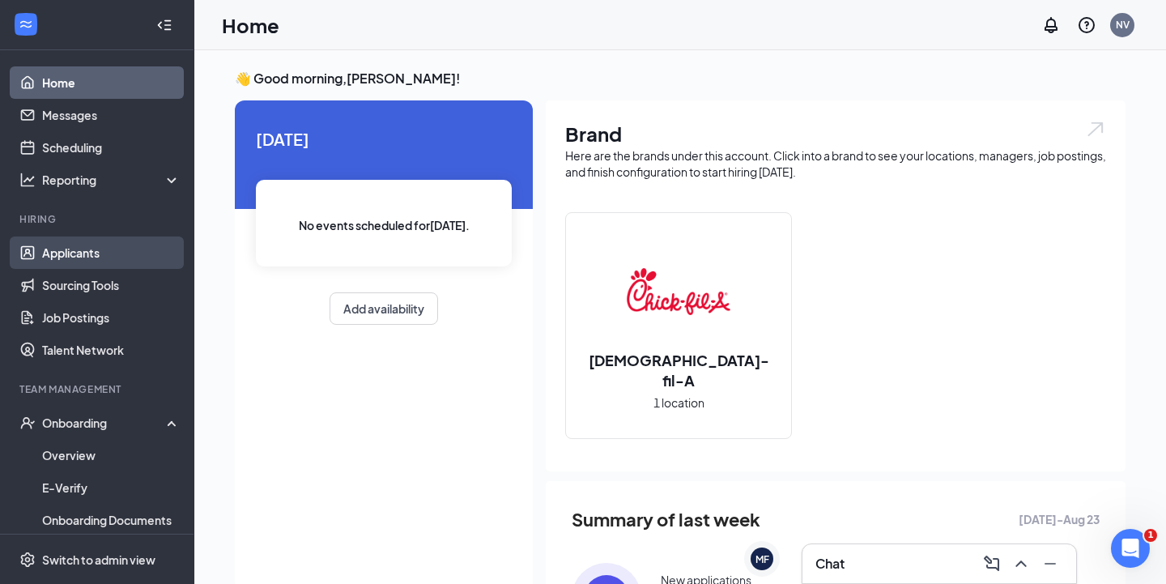
click at [62, 260] on link "Applicants" at bounding box center [111, 252] width 138 height 32
